Goal: Information Seeking & Learning: Understand process/instructions

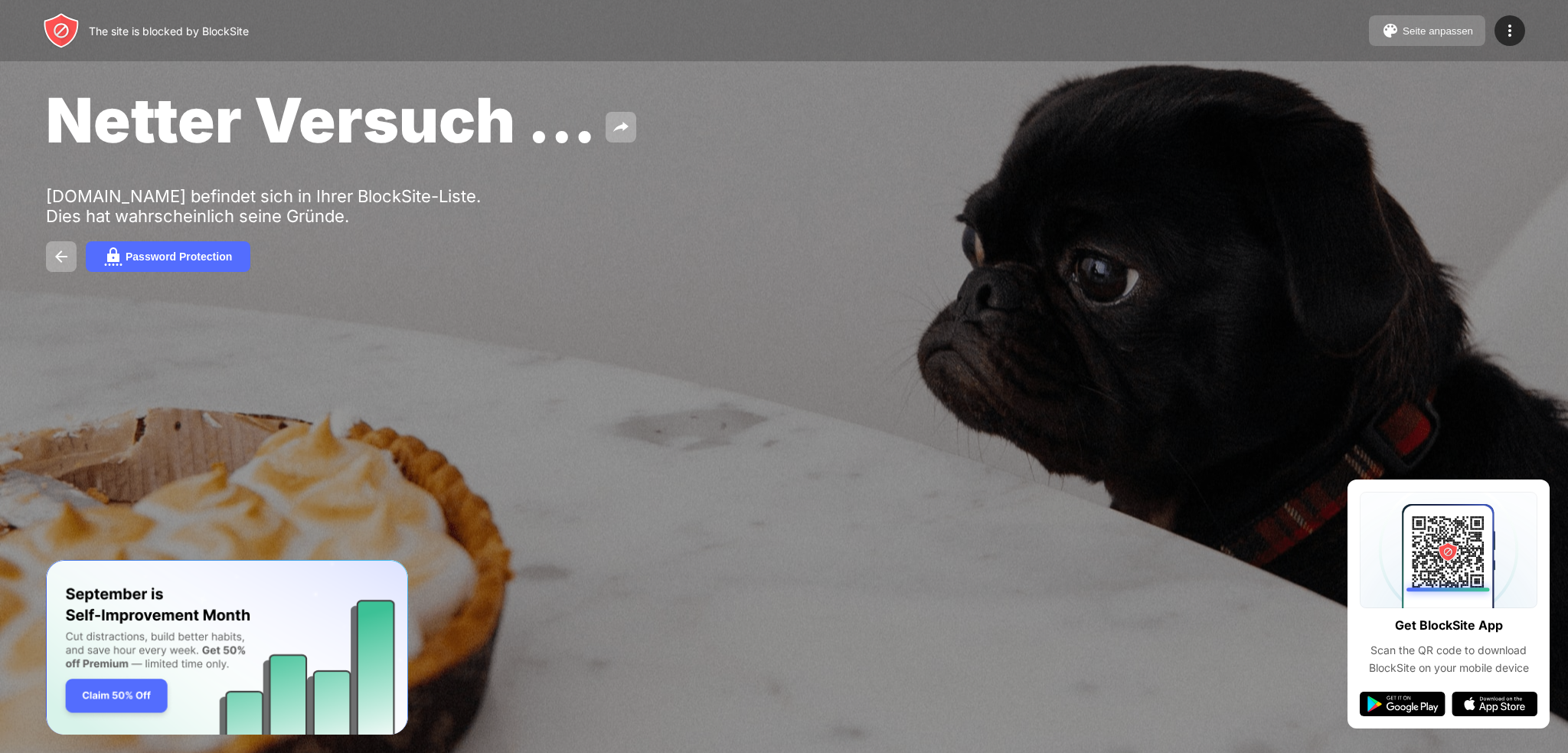
click at [1419, 41] on button "Seite anpassen" at bounding box center [1428, 30] width 117 height 31
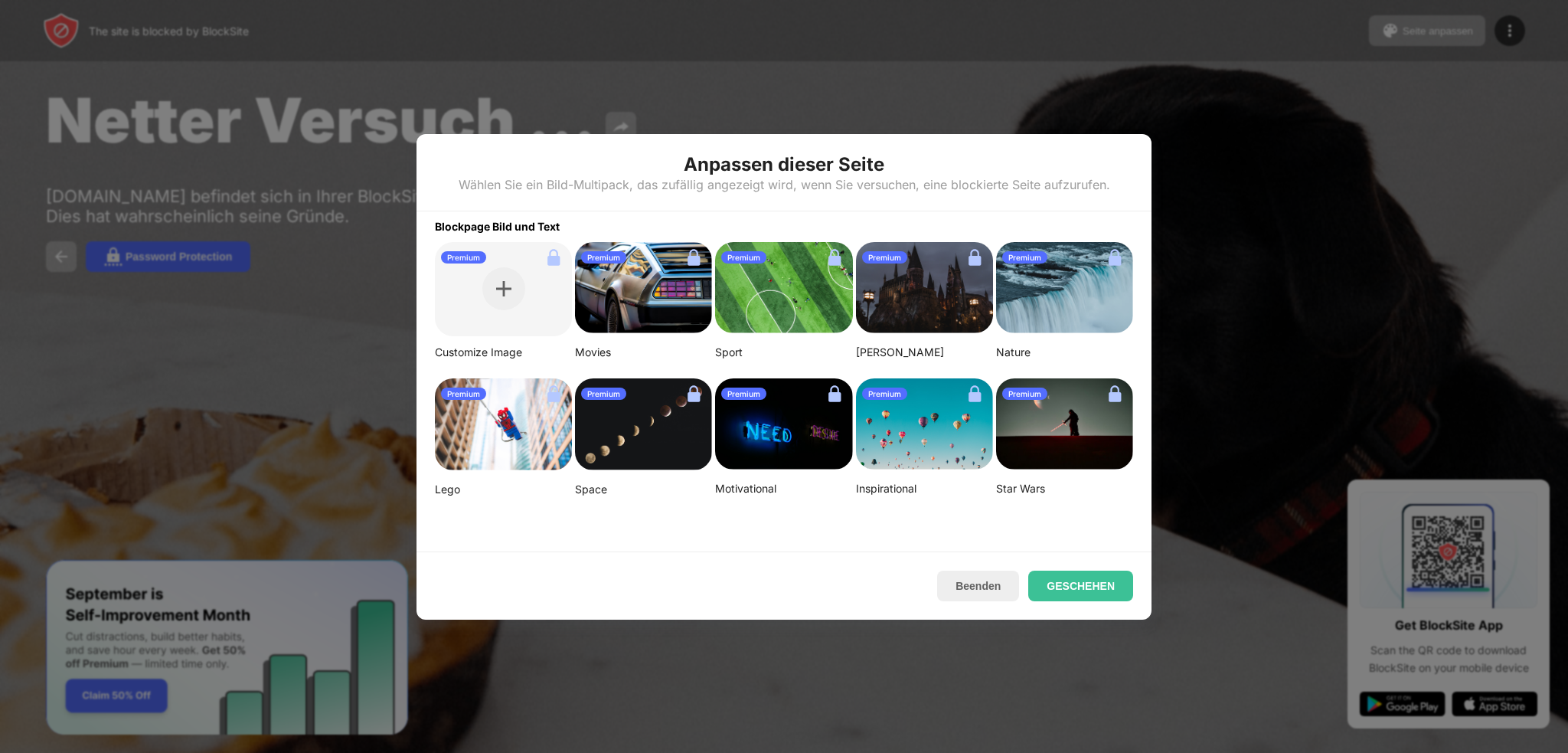
click at [625, 293] on img at bounding box center [643, 288] width 137 height 92
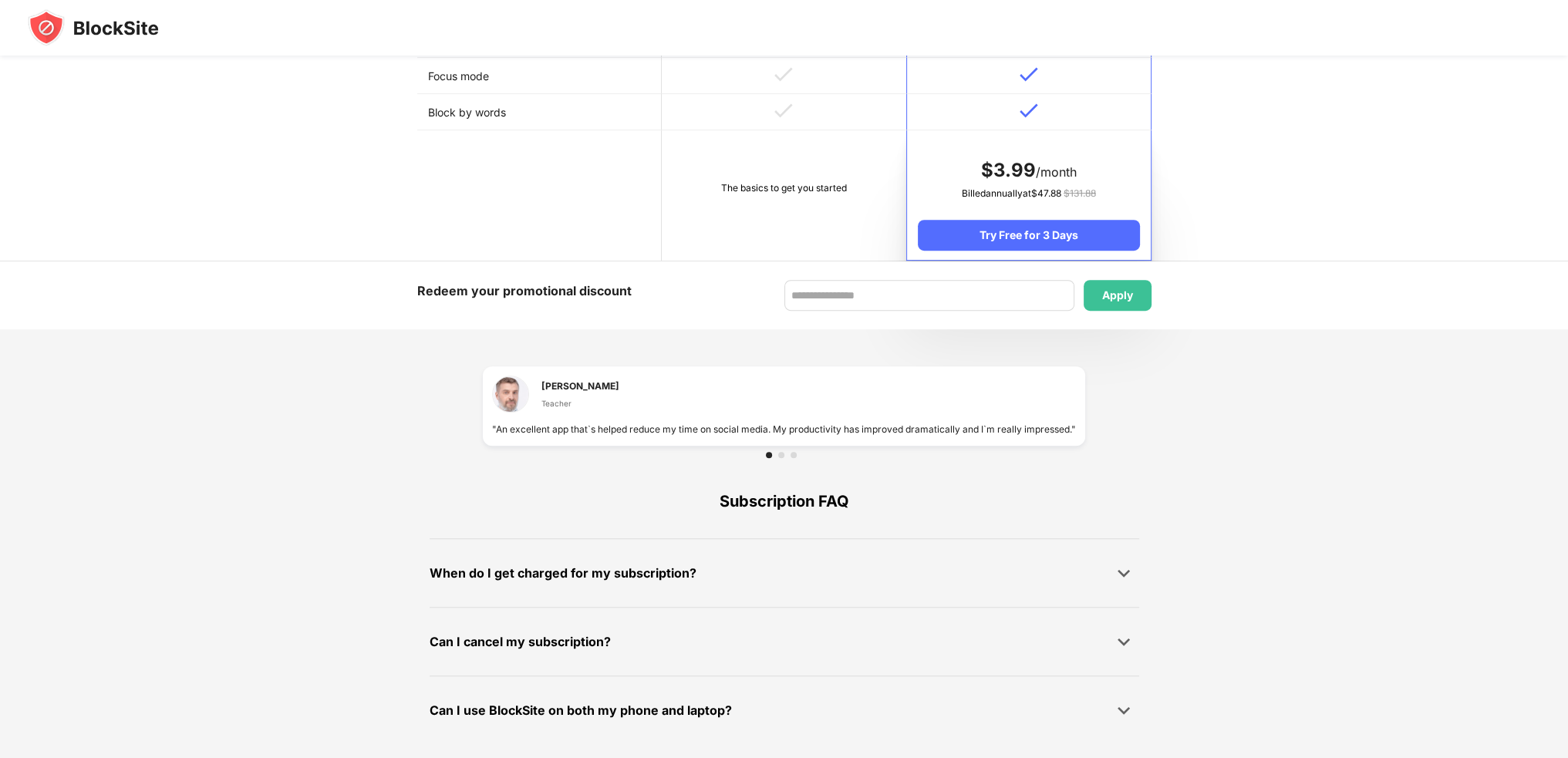
scroll to position [821, 0]
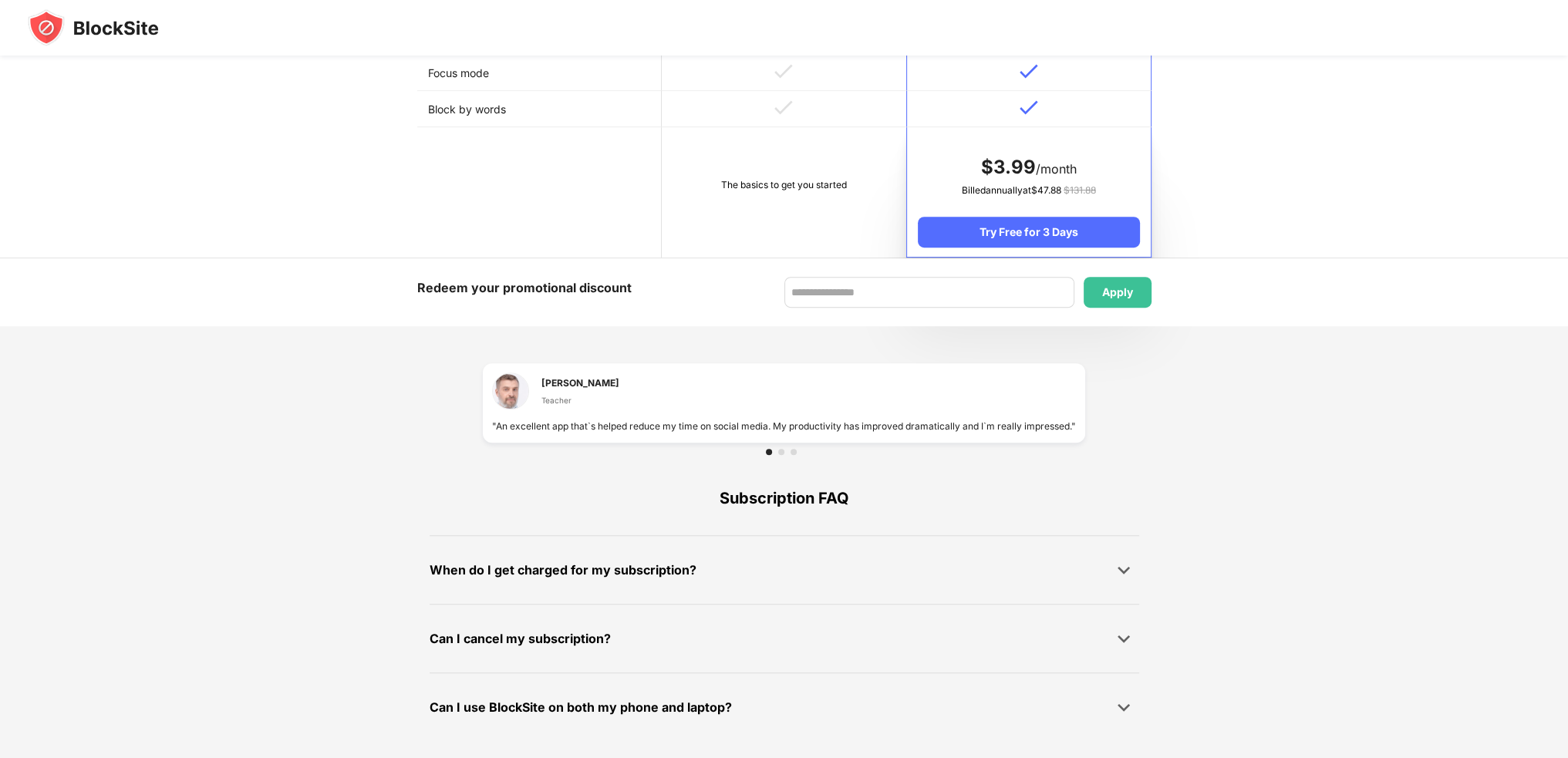
click at [778, 449] on div at bounding box center [785, 452] width 37 height 6
click at [783, 444] on div at bounding box center [784, 452] width 602 height 19
click at [780, 459] on div at bounding box center [784, 452] width 602 height 19
drag, startPoint x: 926, startPoint y: 409, endPoint x: 797, endPoint y: 415, distance: 129.1
click at [840, 413] on div "Leslie R. Warren Teacher" at bounding box center [784, 396] width 584 height 46
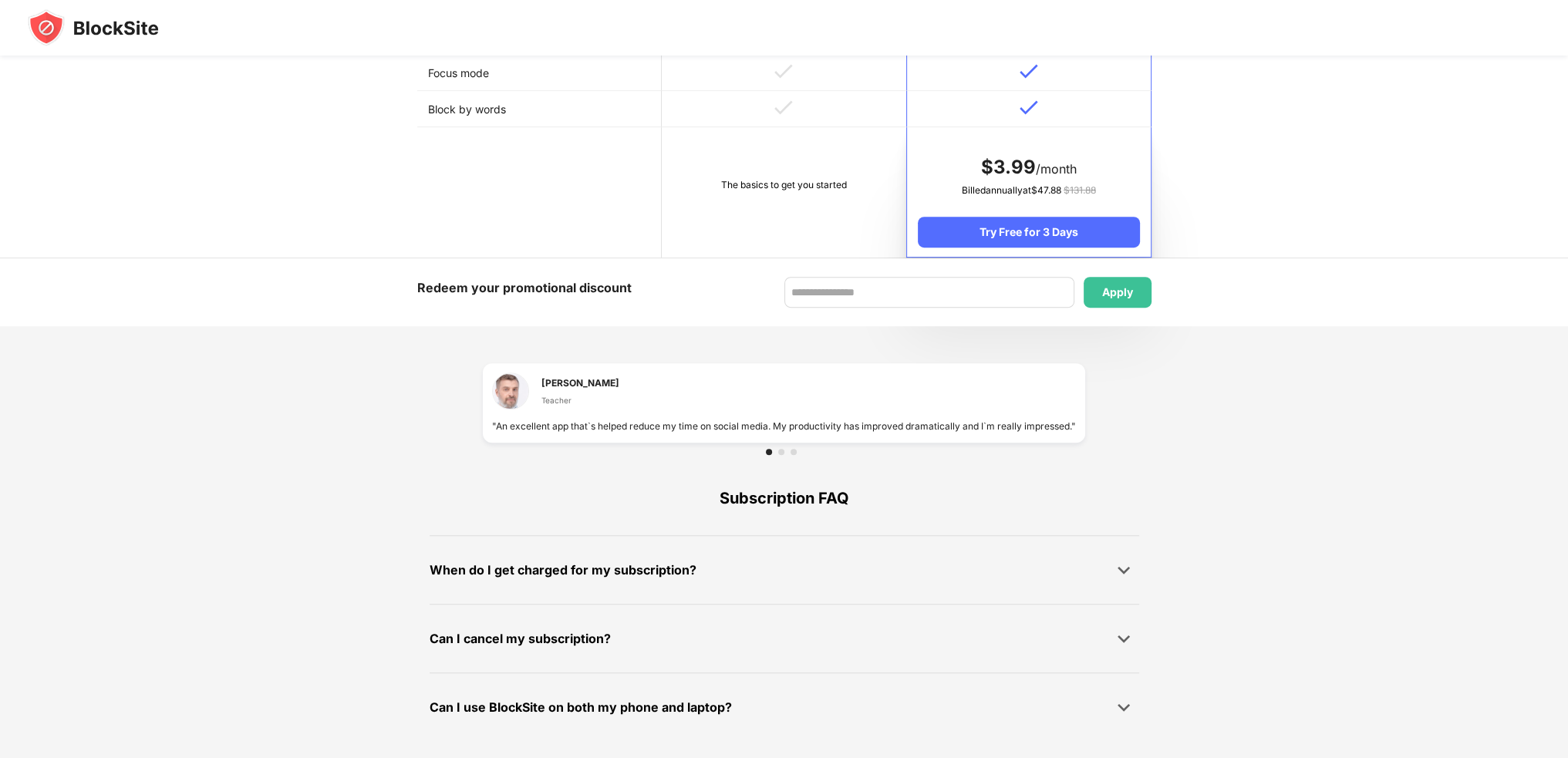
drag, startPoint x: 769, startPoint y: 416, endPoint x: 837, endPoint y: 423, distance: 68.4
click at [832, 420] on div "Leslie R. Warren Teacher "An excellent app that`s helped reduce my time on soci…" at bounding box center [784, 403] width 584 height 60
click at [780, 449] on div at bounding box center [781, 452] width 6 height 6
click at [769, 449] on div at bounding box center [769, 452] width 6 height 6
click at [794, 449] on div at bounding box center [794, 452] width 6 height 6
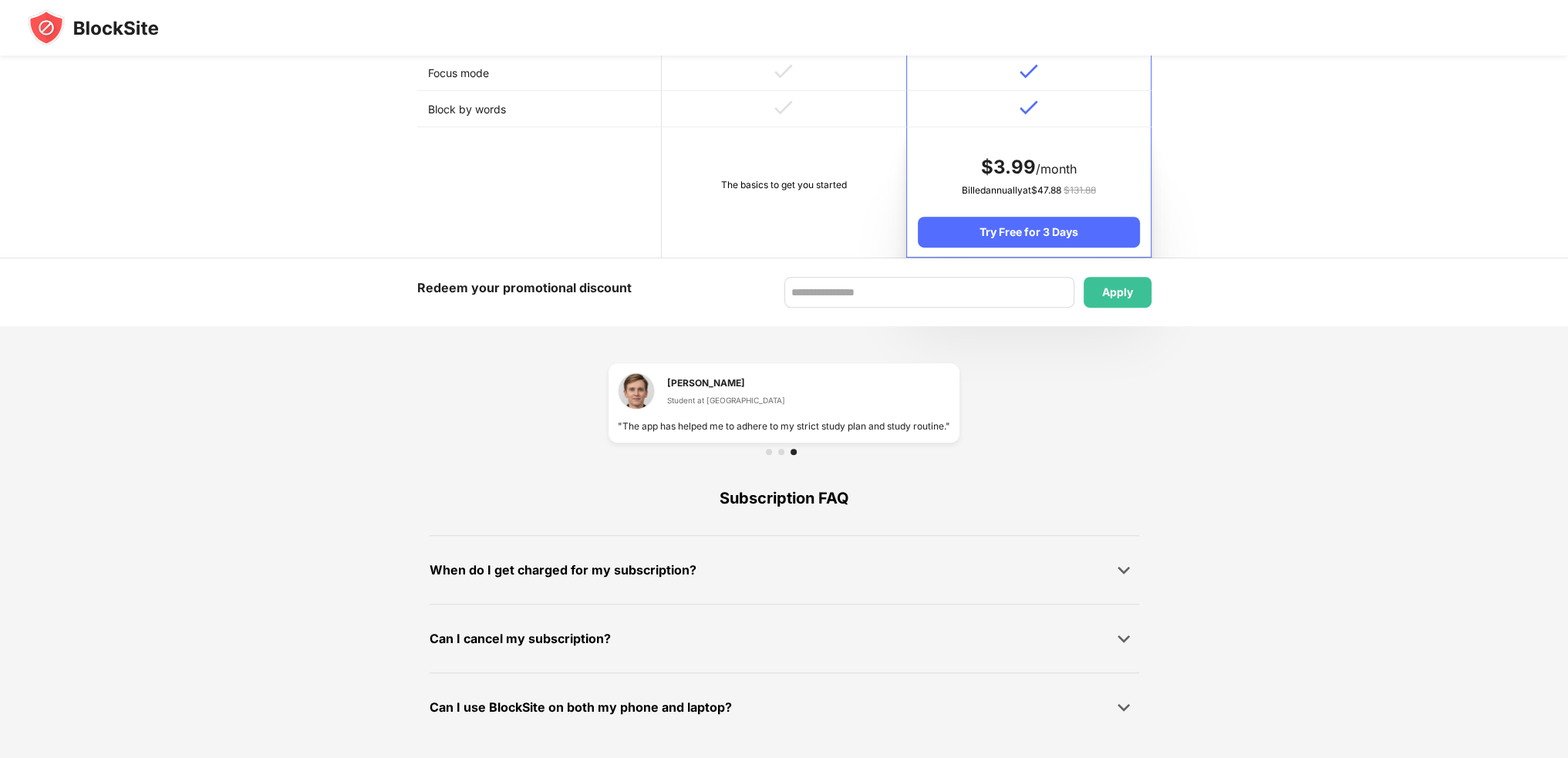
drag, startPoint x: 681, startPoint y: 401, endPoint x: 725, endPoint y: 407, distance: 44.4
click at [725, 407] on div "Daniel Broberg Student at NYU" at bounding box center [701, 391] width 167 height 37
click at [774, 446] on div at bounding box center [784, 452] width 351 height 19
click at [777, 444] on div at bounding box center [784, 452] width 351 height 19
click at [780, 447] on div at bounding box center [784, 452] width 351 height 19
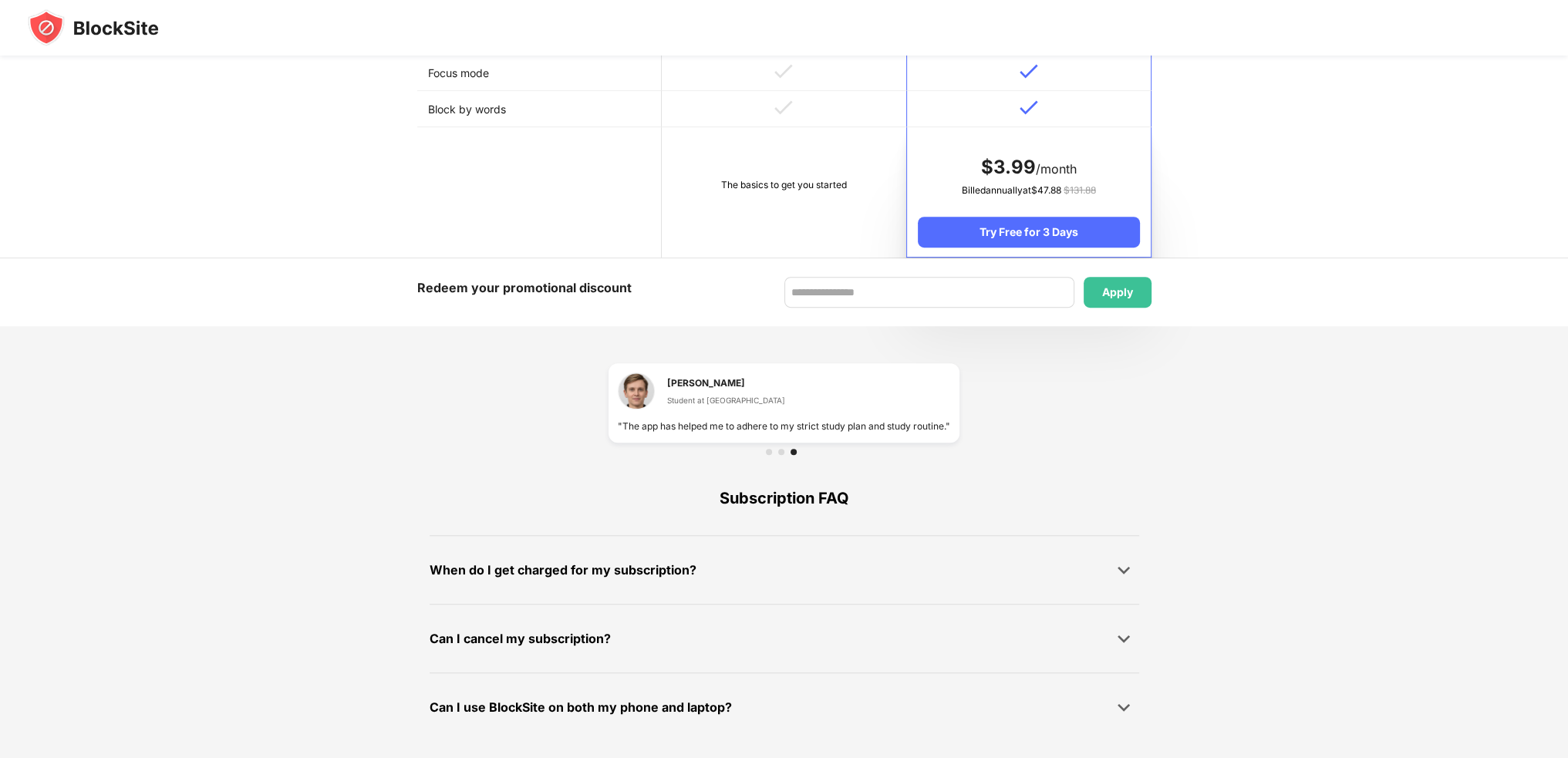
click at [780, 450] on div at bounding box center [781, 452] width 6 height 6
click at [761, 453] on div at bounding box center [785, 452] width 384 height 19
click at [768, 450] on div at bounding box center [769, 452] width 6 height 6
click at [633, 554] on div "When do I get charged for my subscription?" at bounding box center [785, 569] width 710 height 31
click at [631, 571] on div "When do I get charged for my subscription?" at bounding box center [563, 570] width 267 height 22
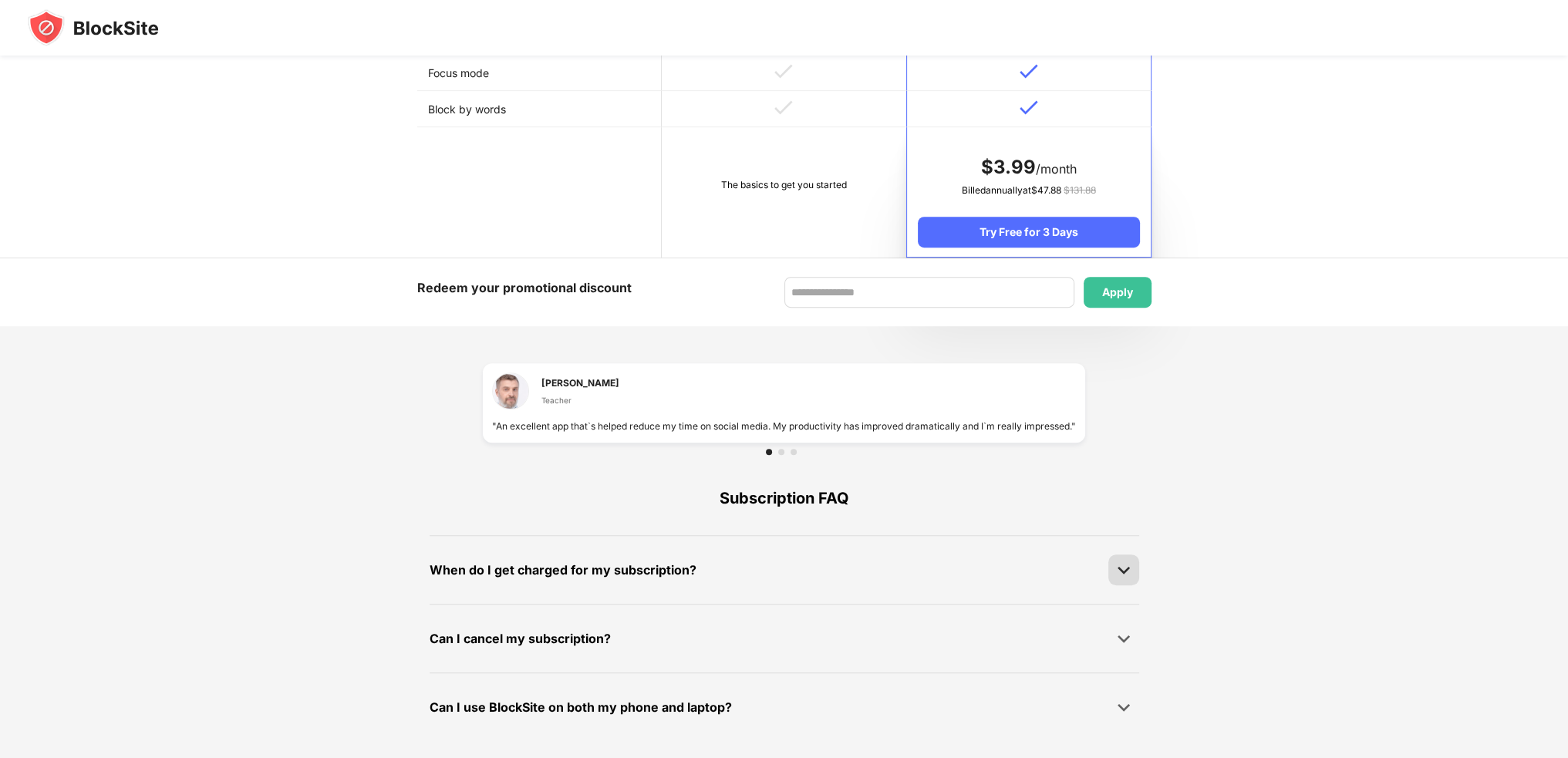
click at [1121, 570] on img at bounding box center [1123, 569] width 15 height 15
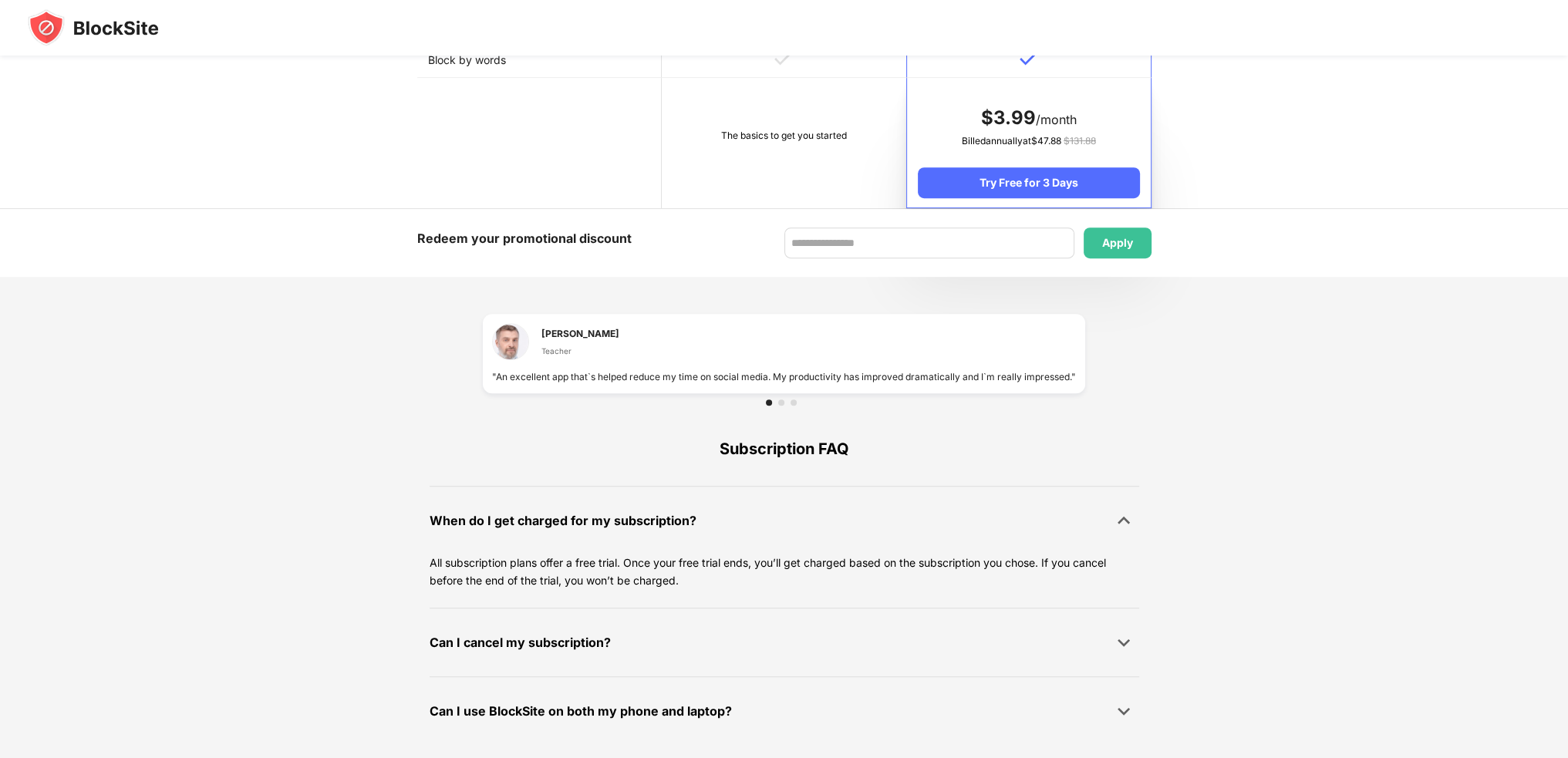
scroll to position [875, 0]
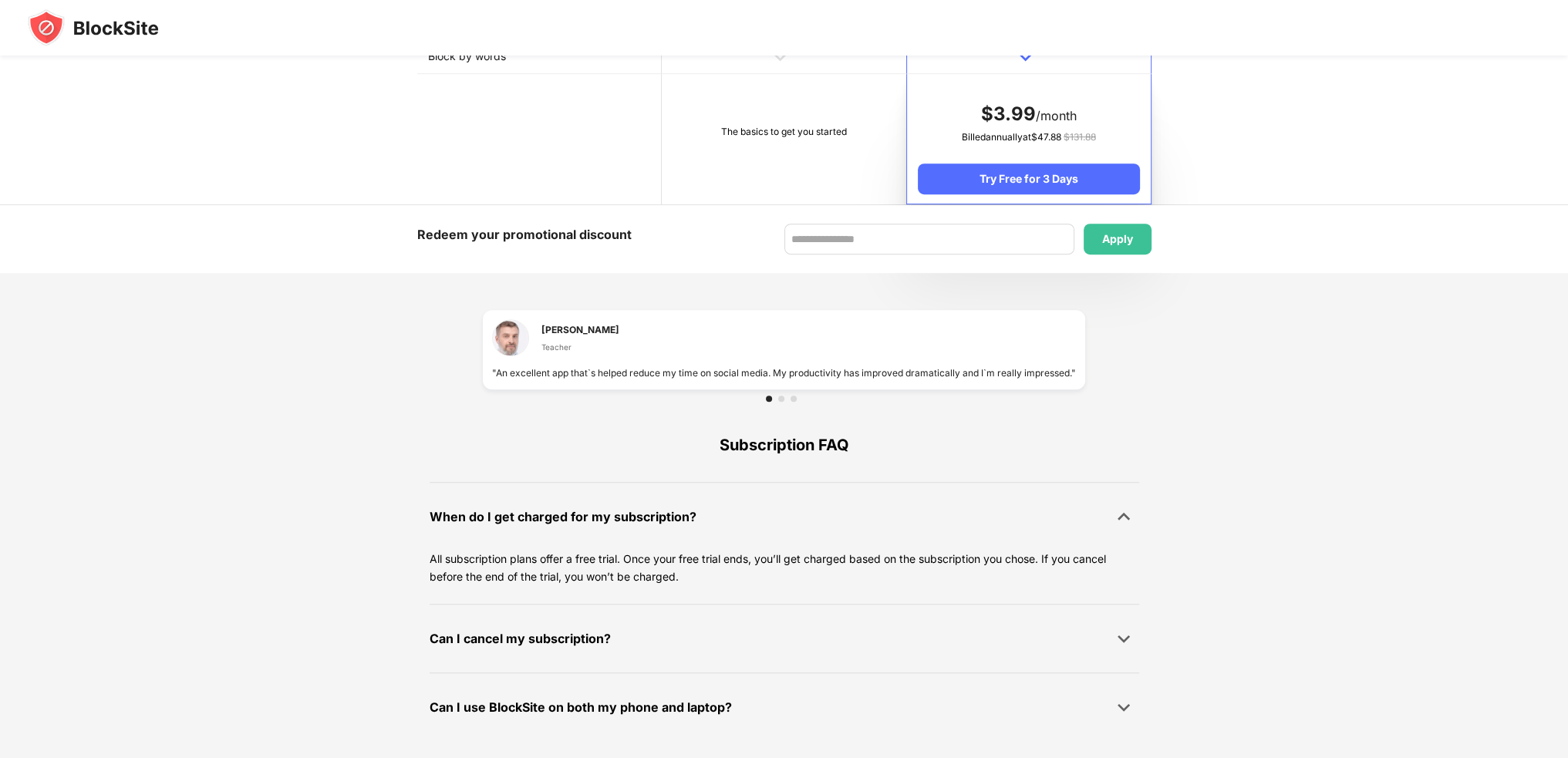
drag, startPoint x: 445, startPoint y: 553, endPoint x: 577, endPoint y: 547, distance: 132.1
click at [579, 547] on div "When do I get charged for my subscription? All subscription plans offer a free …" at bounding box center [785, 543] width 710 height 122
drag, startPoint x: 555, startPoint y: 553, endPoint x: 604, endPoint y: 560, distance: 49.5
click at [604, 560] on p "All subscription plans offer a free trial. Once your free trial ends, you’ll ge…" at bounding box center [785, 568] width 710 height 35
click at [1117, 704] on img at bounding box center [1123, 706] width 15 height 15
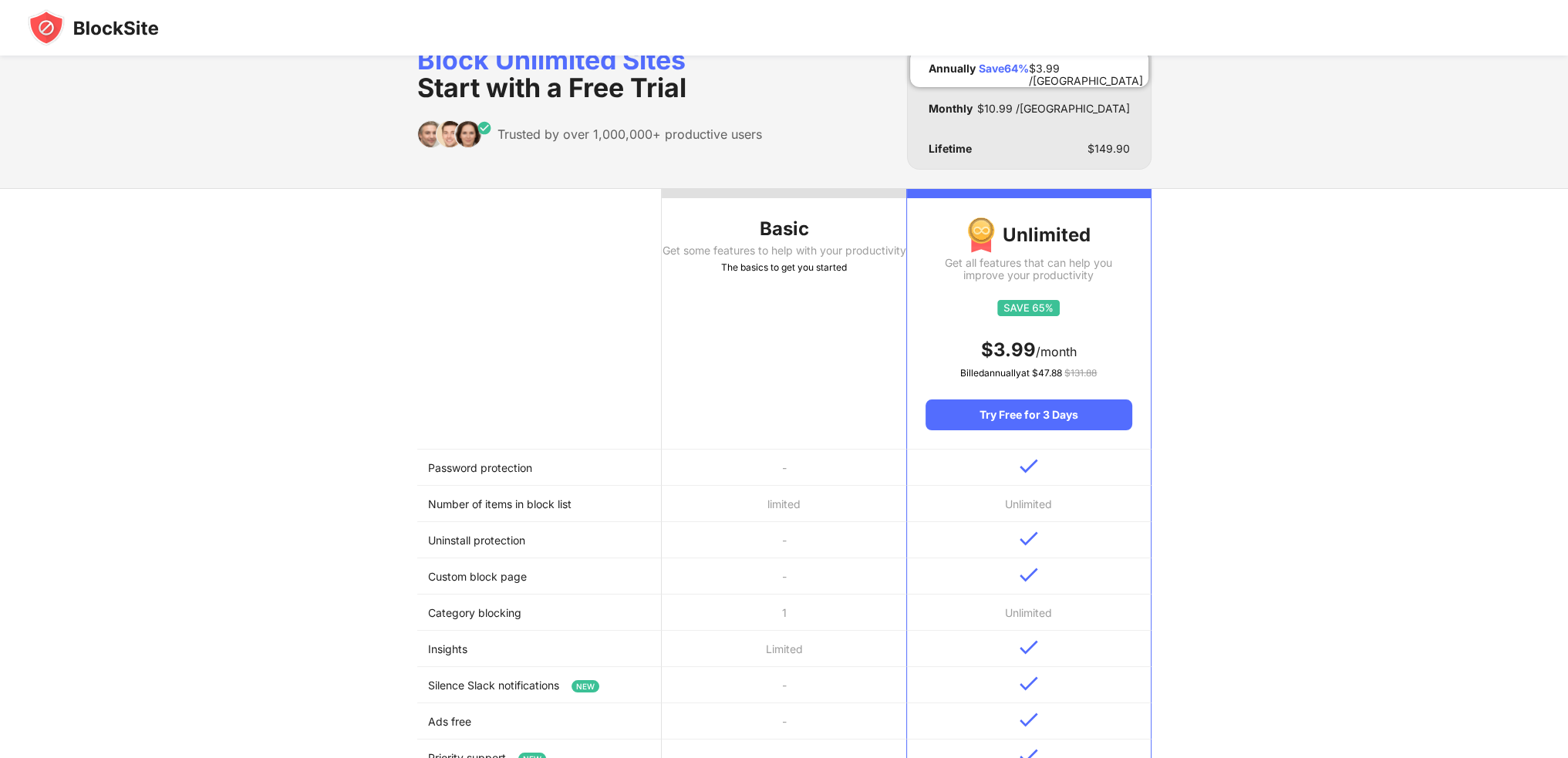
scroll to position [0, 0]
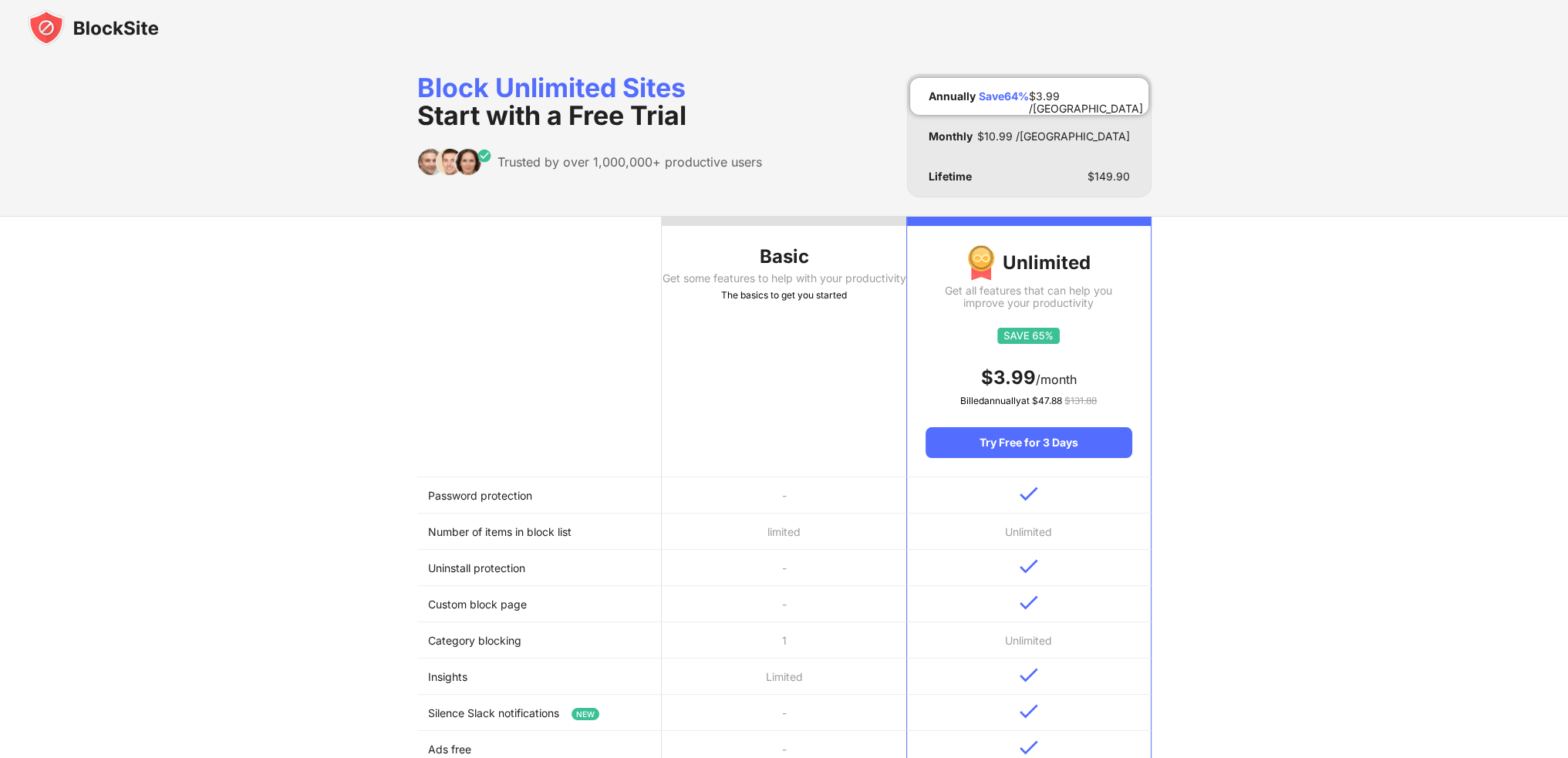
click at [1435, 301] on div "Basic Get some features to help with your productivity The basics to get you st…" at bounding box center [784, 648] width 1568 height 864
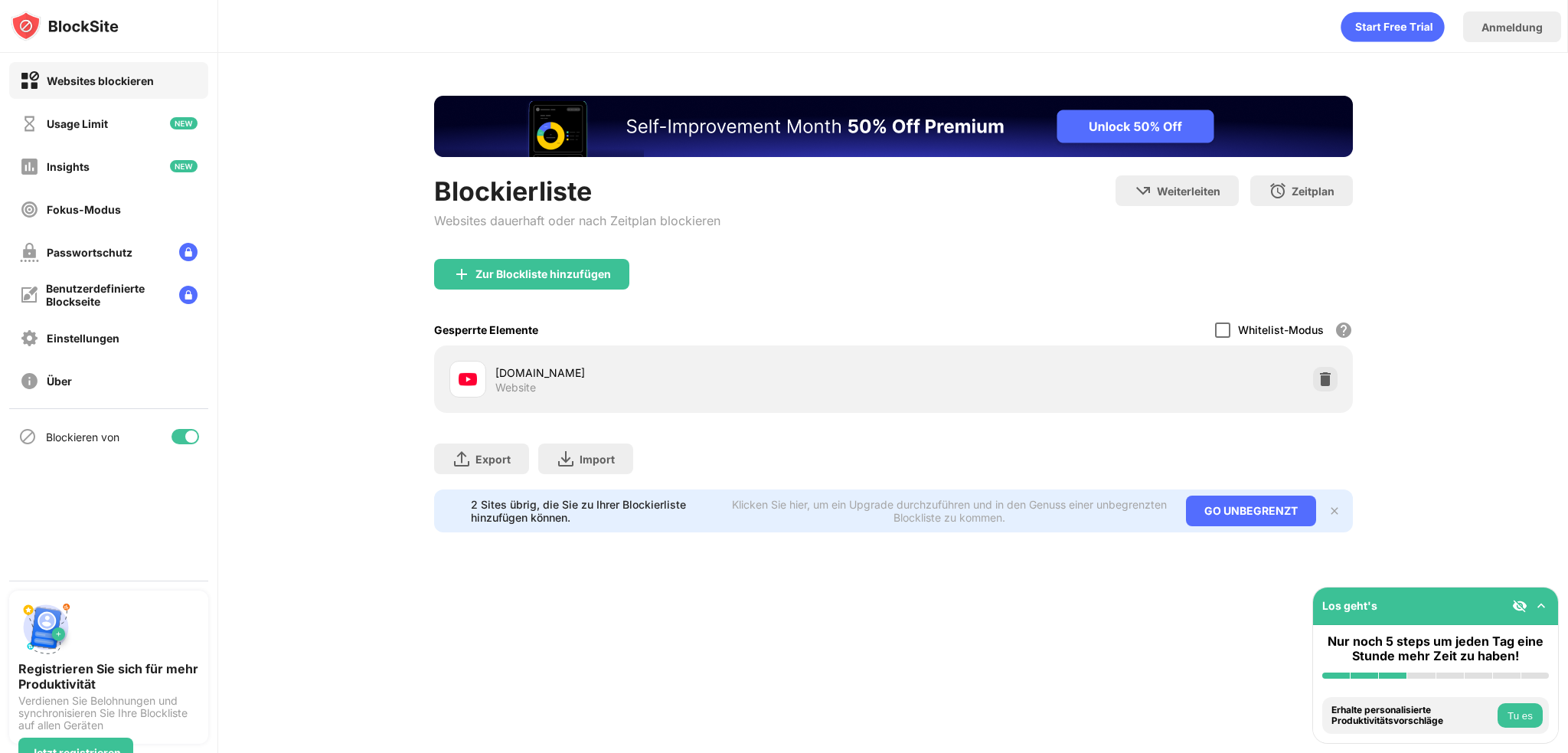
click at [1223, 328] on div at bounding box center [1223, 330] width 15 height 15
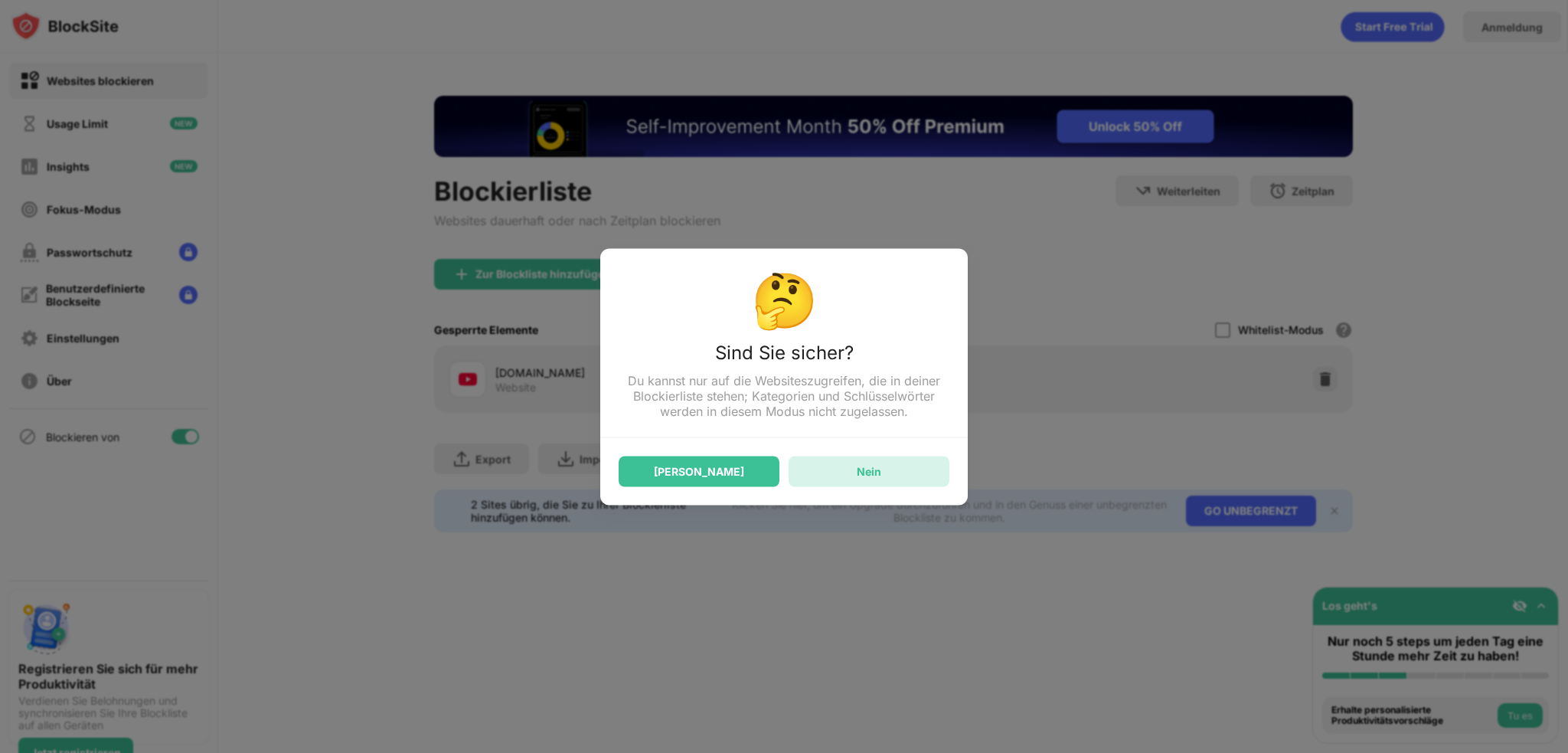
click at [913, 481] on div "Nein" at bounding box center [869, 471] width 161 height 31
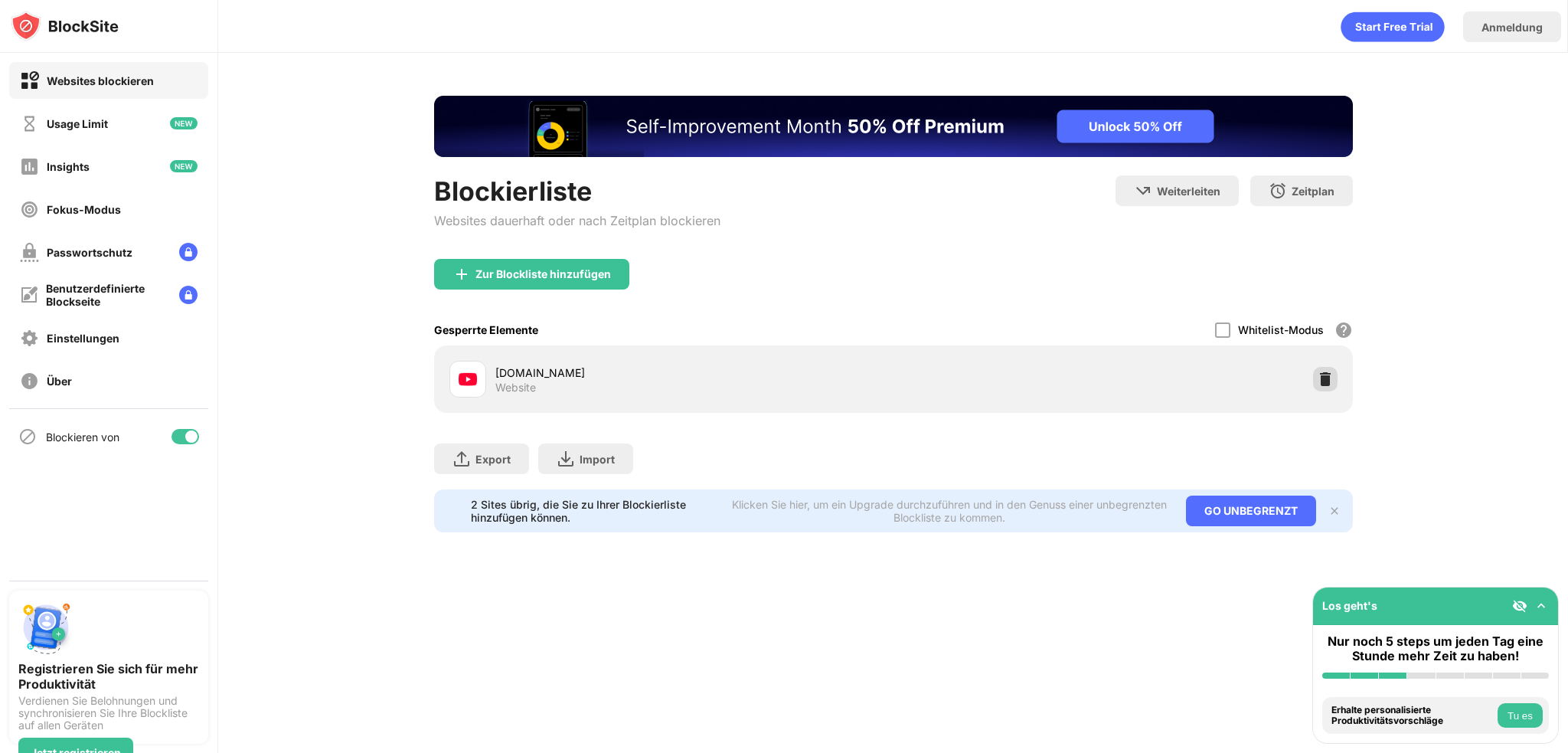
click at [1314, 376] on div at bounding box center [1326, 379] width 25 height 25
